Goal: Task Accomplishment & Management: Use online tool/utility

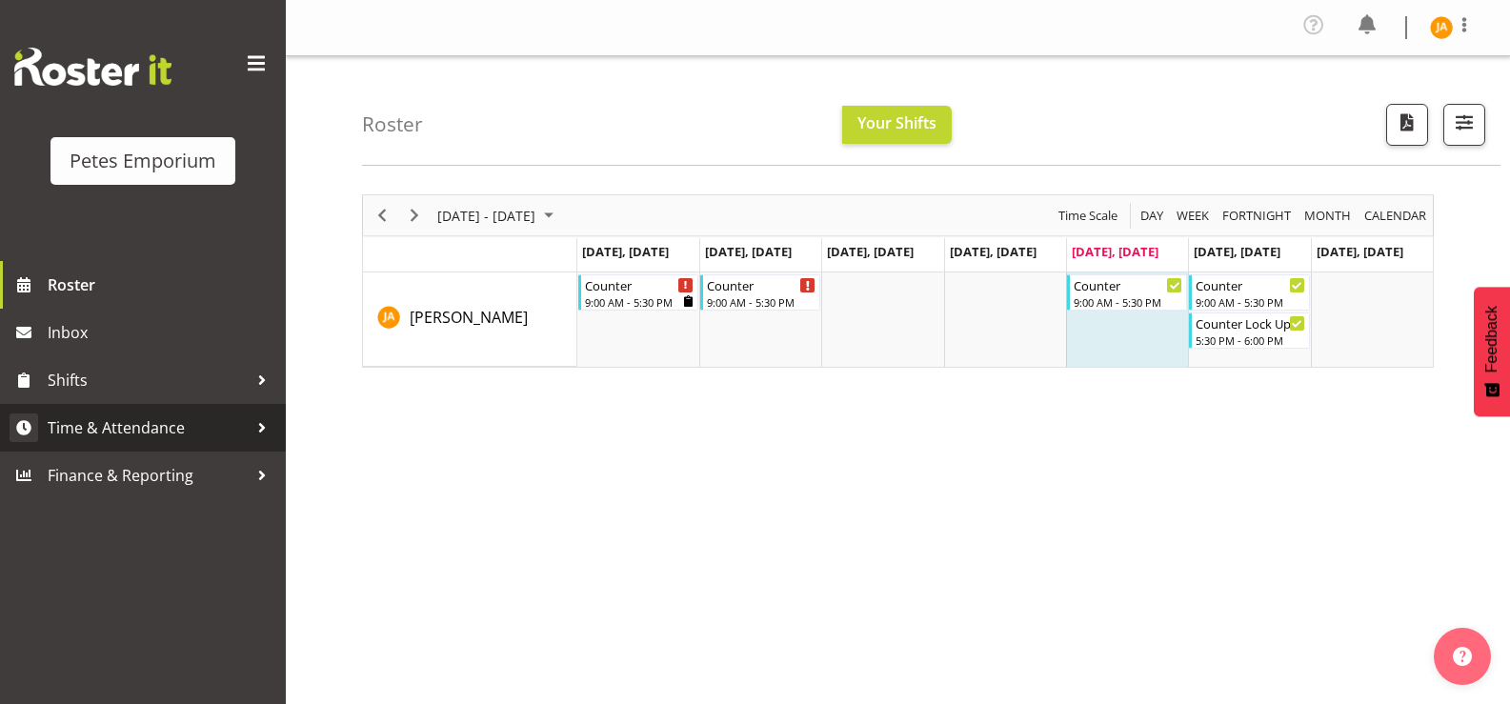
click at [164, 431] on span "Time & Attendance" at bounding box center [148, 427] width 200 height 29
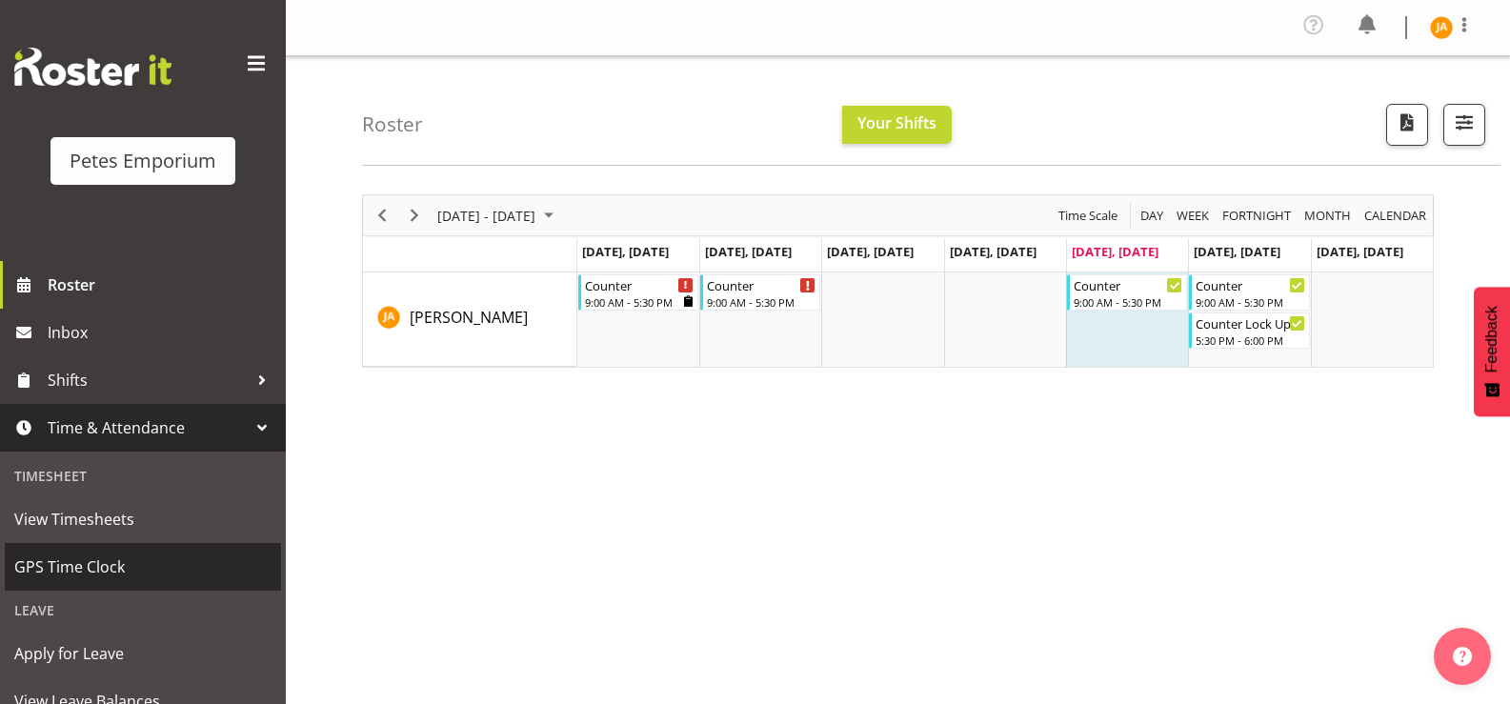
click at [133, 551] on link "GPS Time Clock" at bounding box center [143, 567] width 276 height 48
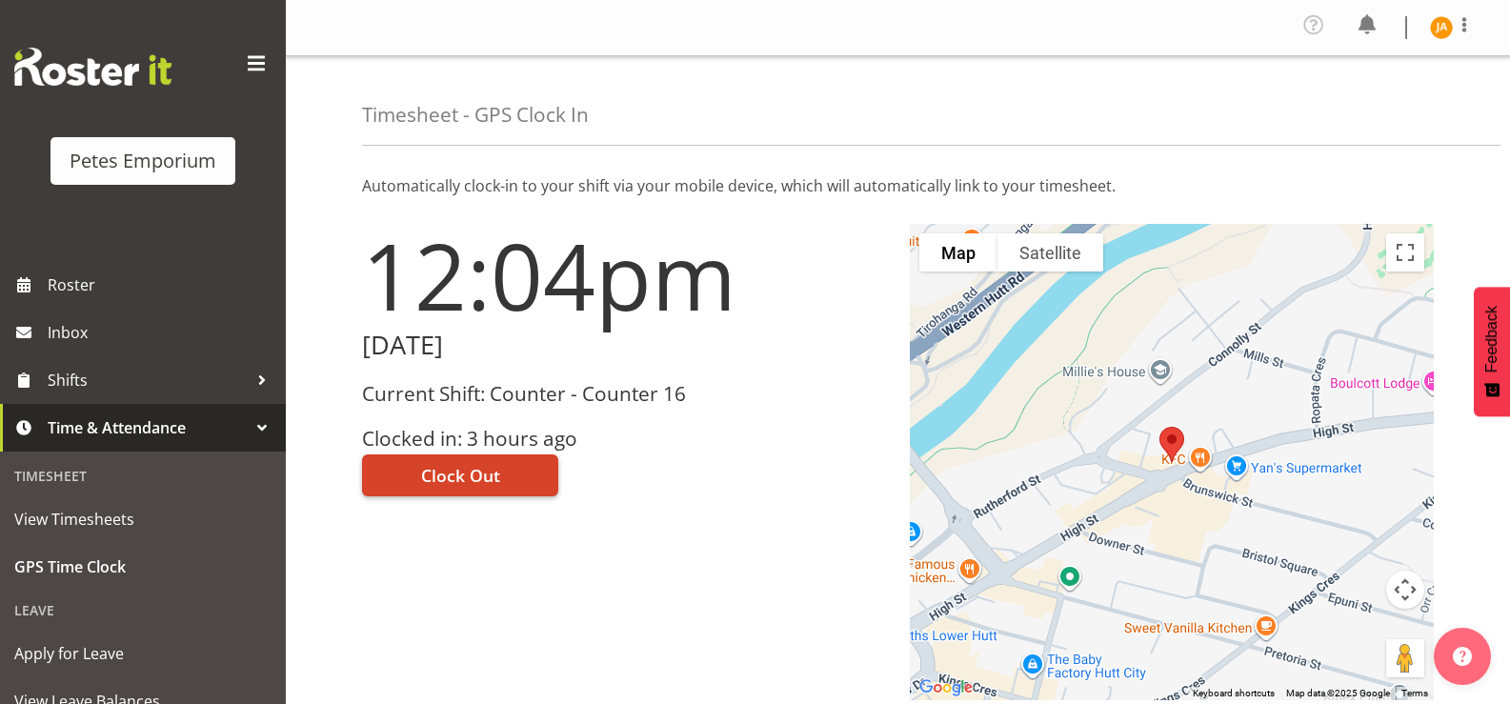
click at [511, 481] on button "Clock Out" at bounding box center [460, 475] width 196 height 42
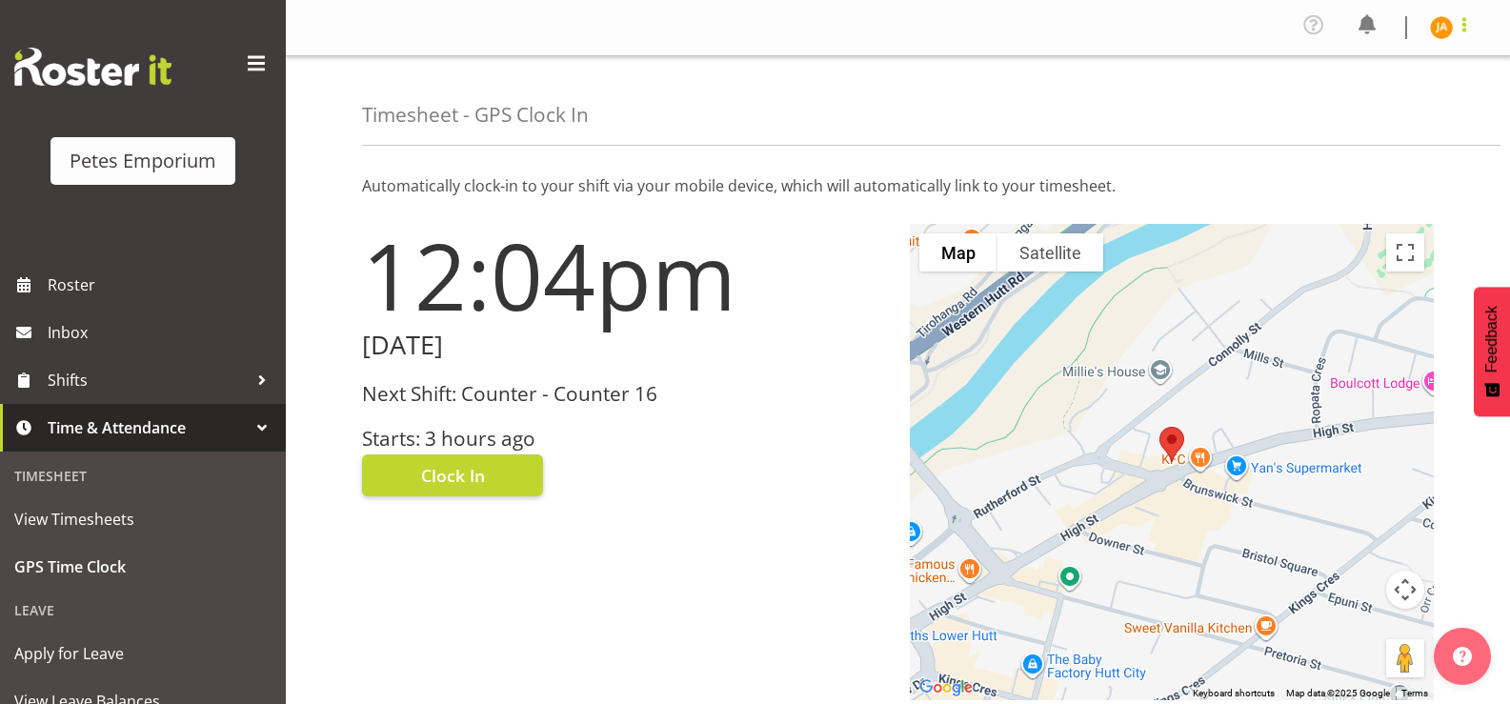
click at [1458, 31] on span at bounding box center [1464, 24] width 23 height 23
click at [1383, 111] on link "Log Out" at bounding box center [1384, 105] width 183 height 34
